Goal: Transaction & Acquisition: Purchase product/service

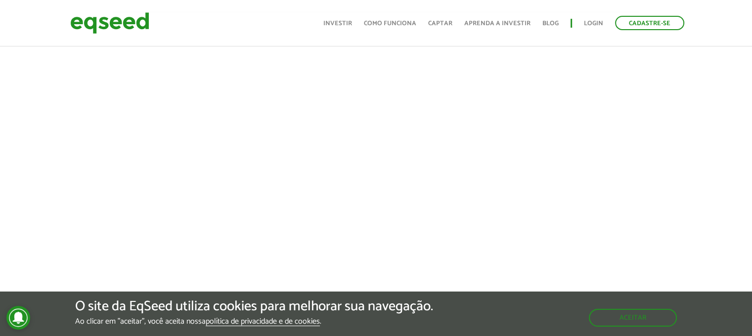
scroll to position [358, 0]
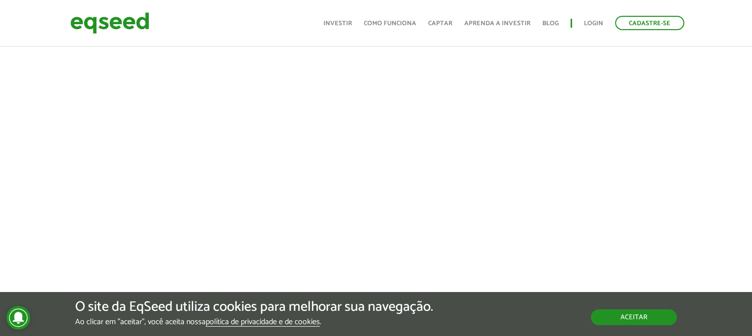
click at [600, 323] on button "Aceitar" at bounding box center [634, 318] width 86 height 16
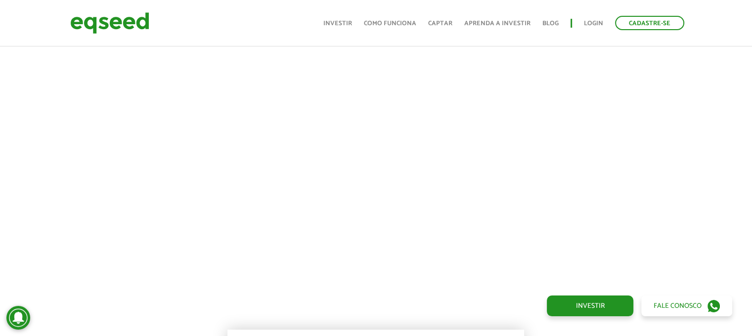
scroll to position [407, 0]
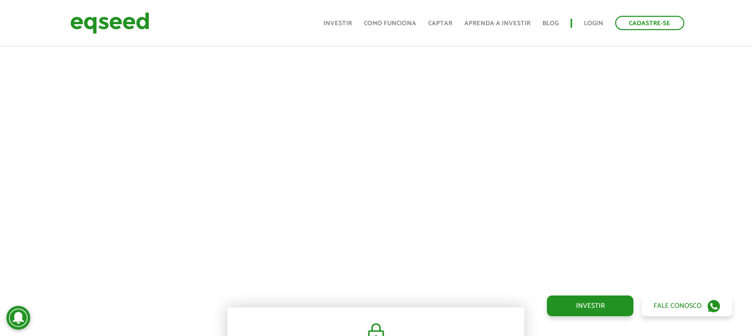
click at [8, 180] on div at bounding box center [376, 119] width 752 height 337
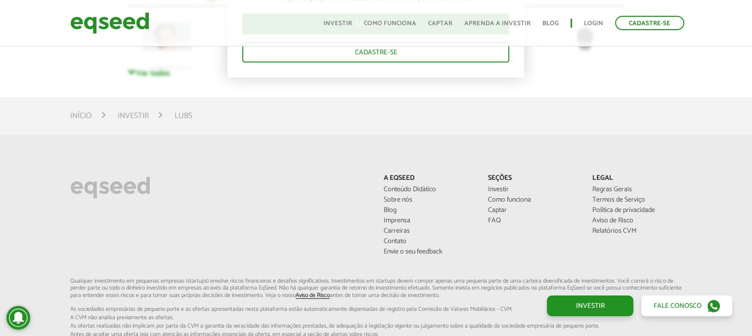
scroll to position [2237, 0]
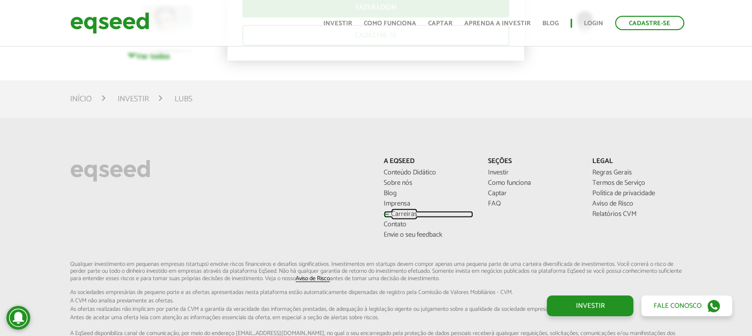
click at [398, 211] on link "Carreiras" at bounding box center [429, 214] width 90 height 7
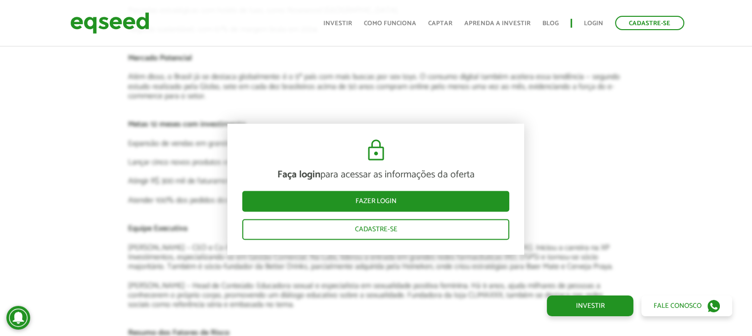
scroll to position [1347, 0]
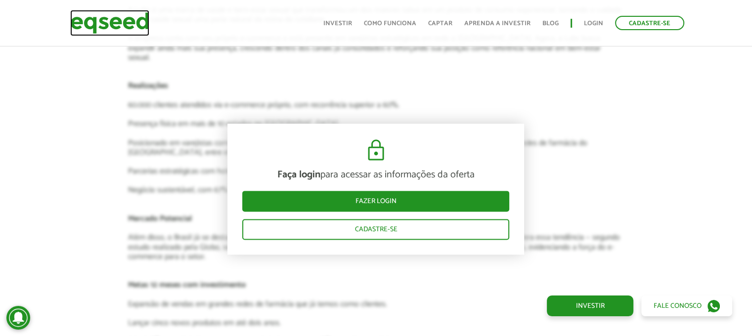
click at [138, 25] on img at bounding box center [109, 23] width 79 height 26
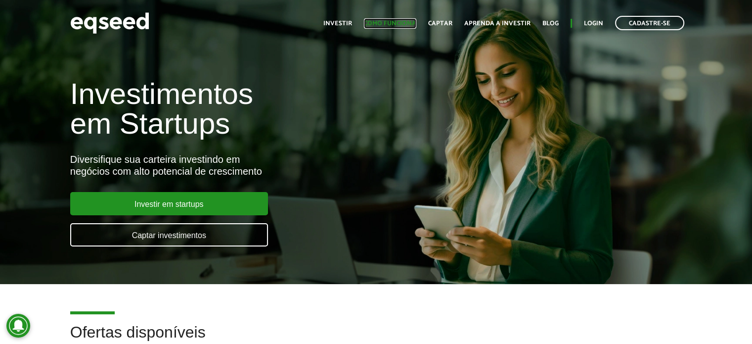
click at [387, 24] on link "Como funciona" at bounding box center [390, 23] width 52 height 6
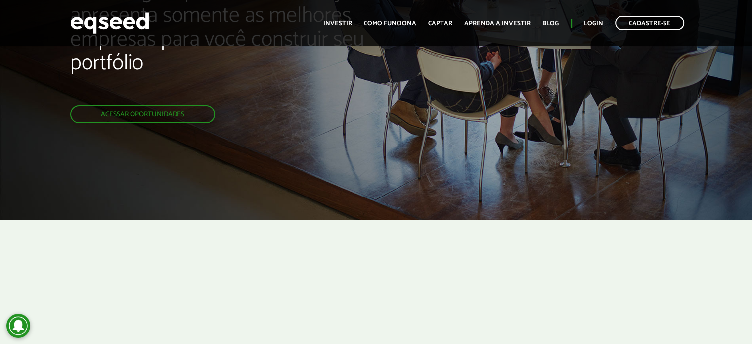
scroll to position [93, 0]
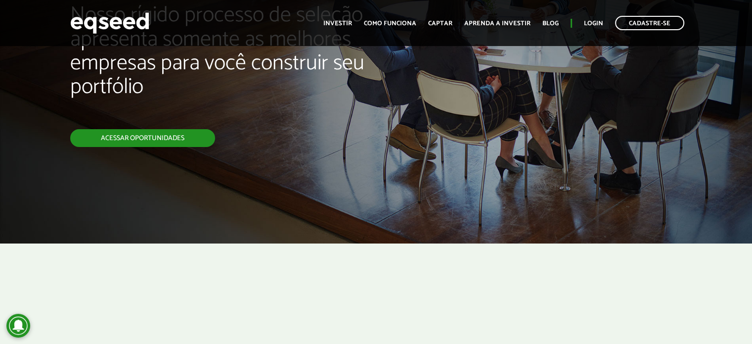
click at [121, 132] on link "Acessar oportunidades" at bounding box center [142, 138] width 145 height 18
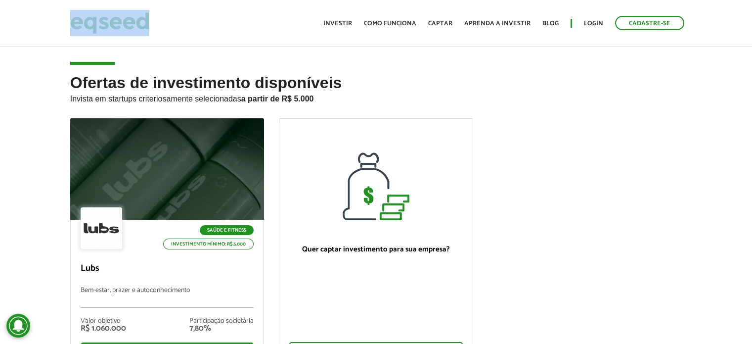
drag, startPoint x: 150, startPoint y: 19, endPoint x: 83, endPoint y: 28, distance: 67.8
click at [83, 28] on div "Cadastre-se Toggle navigation Toggle navigation Início Investir Como funciona C…" at bounding box center [376, 23] width 627 height 26
copy link
